Goal: Information Seeking & Learning: Learn about a topic

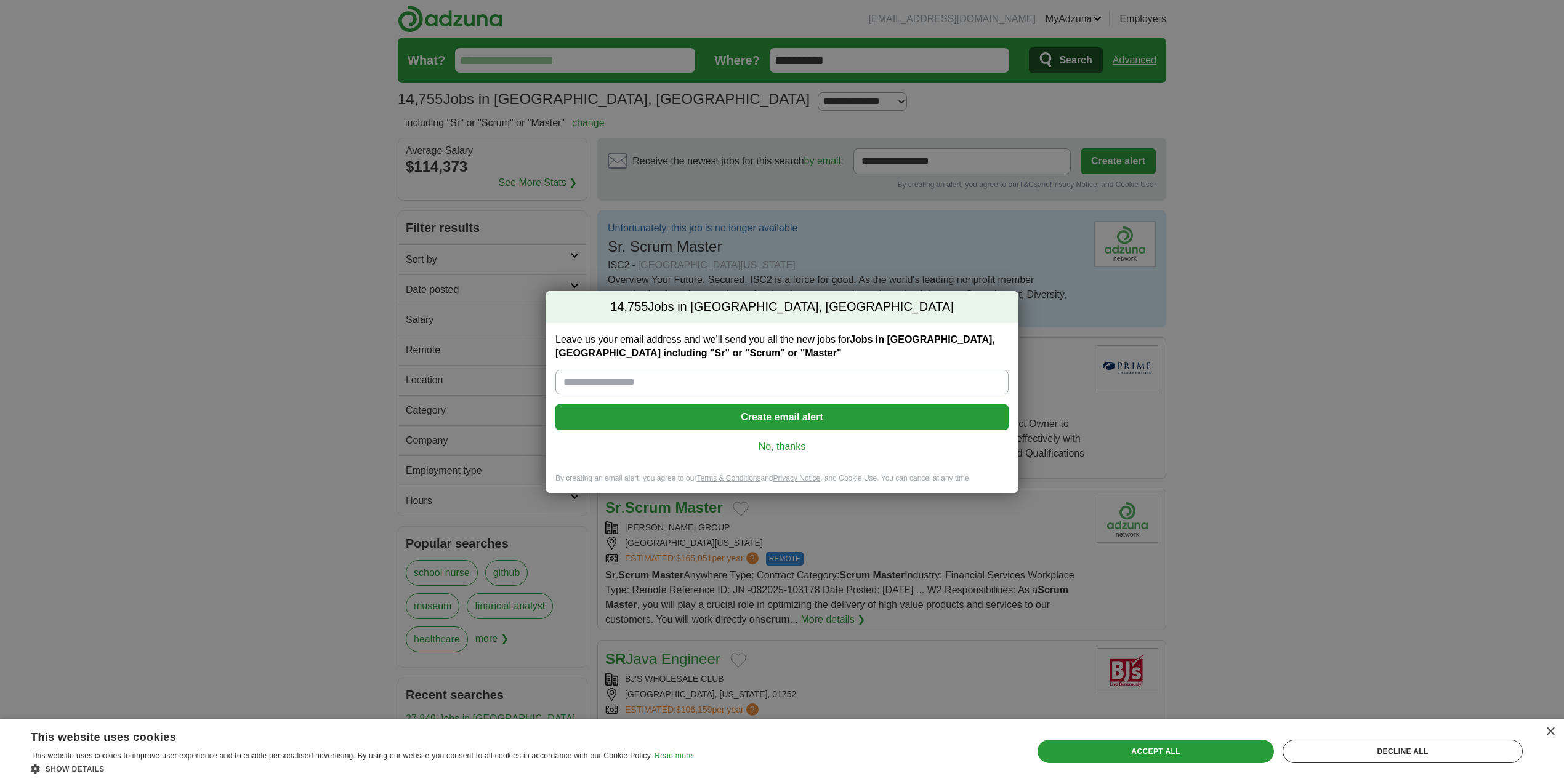
click at [792, 448] on link "No, thanks" at bounding box center [782, 446] width 433 height 14
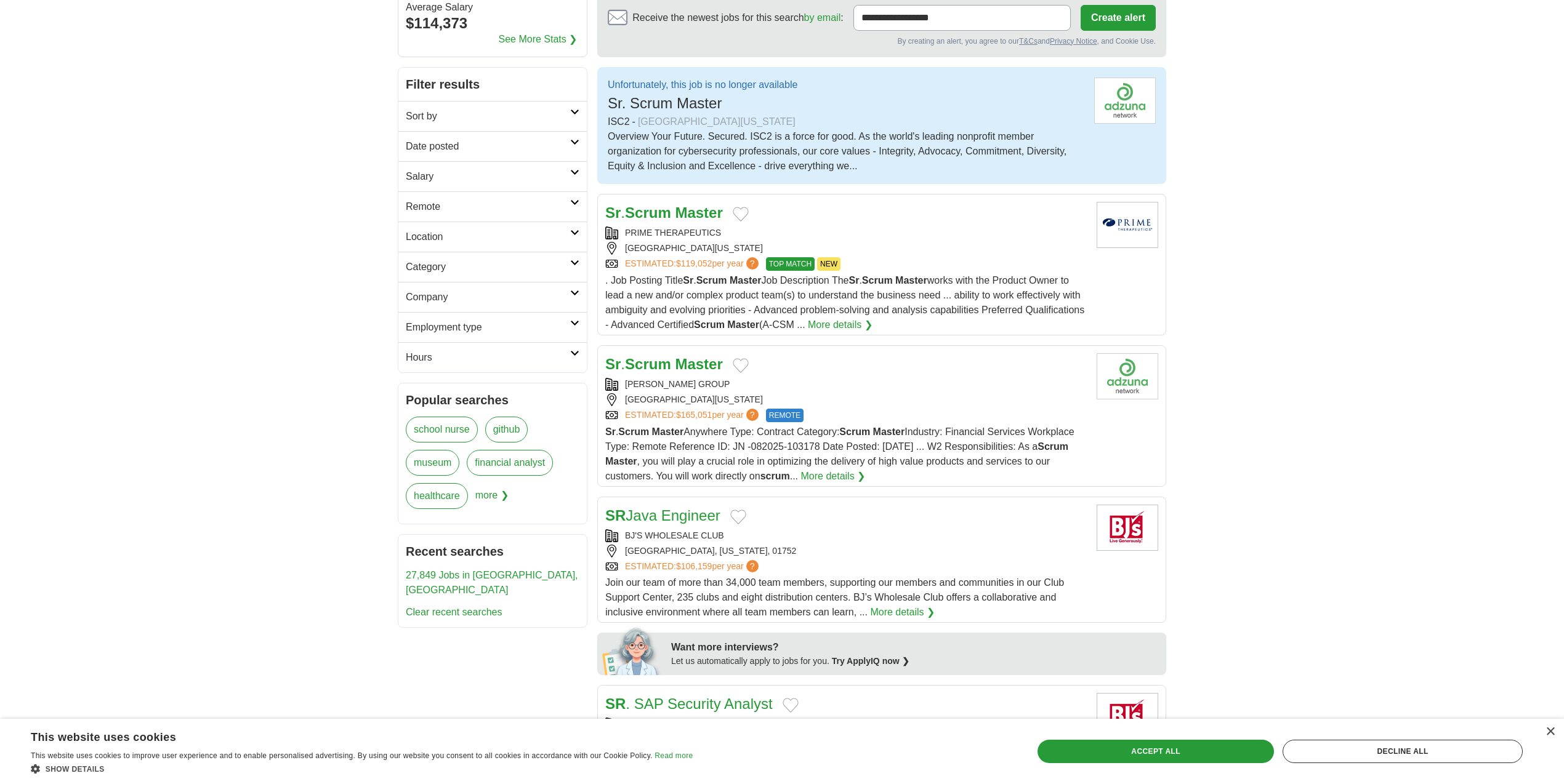
scroll to position [148, 0]
